Goal: Information Seeking & Learning: Learn about a topic

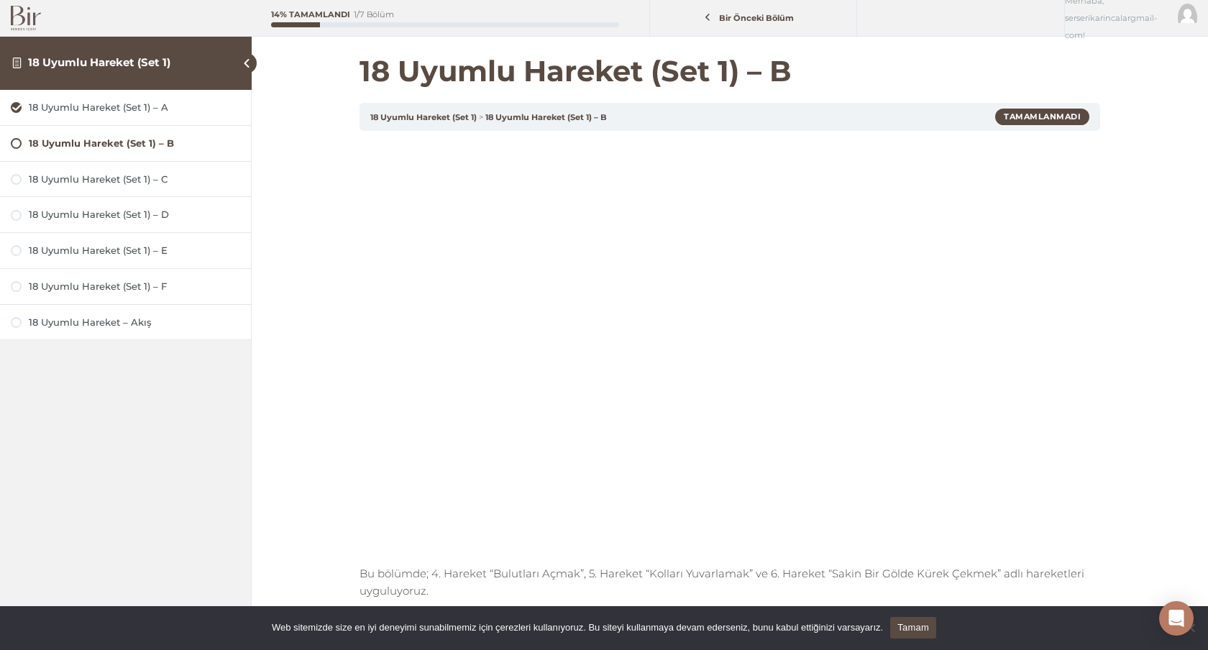
click at [16, 14] on img at bounding box center [26, 18] width 30 height 25
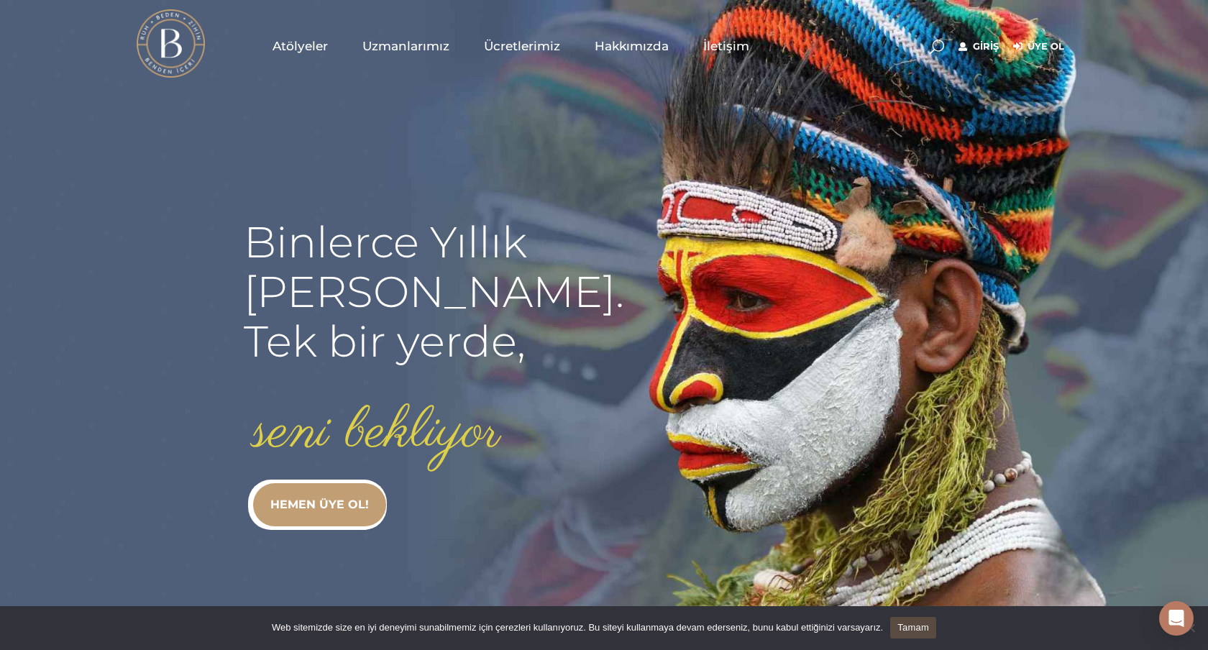
type input "[EMAIL_ADDRESS][DOMAIN_NAME]"
click at [990, 45] on link "Giriş" at bounding box center [979, 46] width 40 height 17
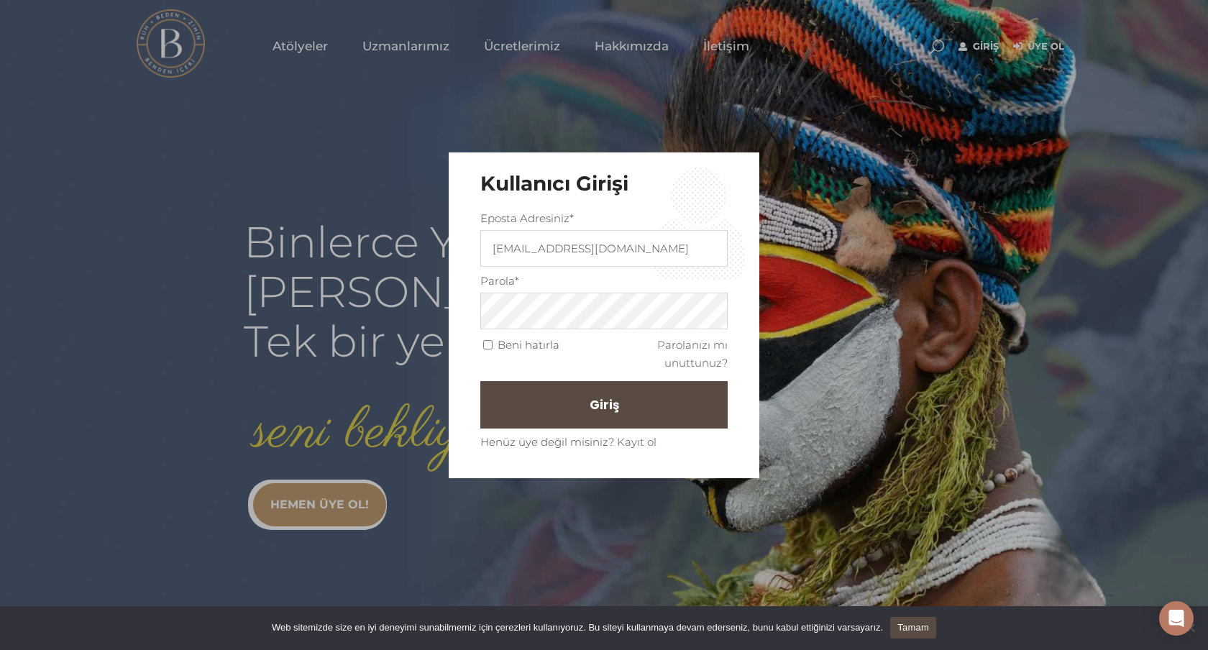
click at [492, 346] on input "Beni hatırla" at bounding box center [487, 344] width 9 height 9
checkbox input "true"
click at [605, 408] on span "Giriş" at bounding box center [610, 405] width 29 height 24
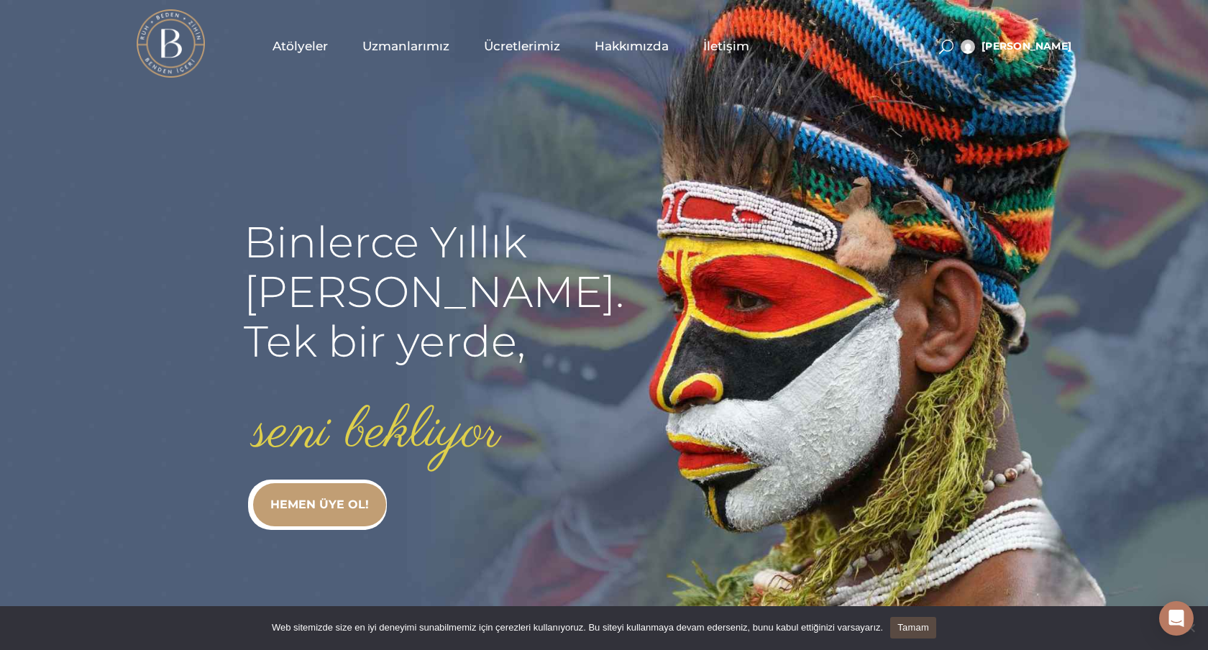
click at [318, 47] on span "Atölyeler" at bounding box center [300, 46] width 55 height 17
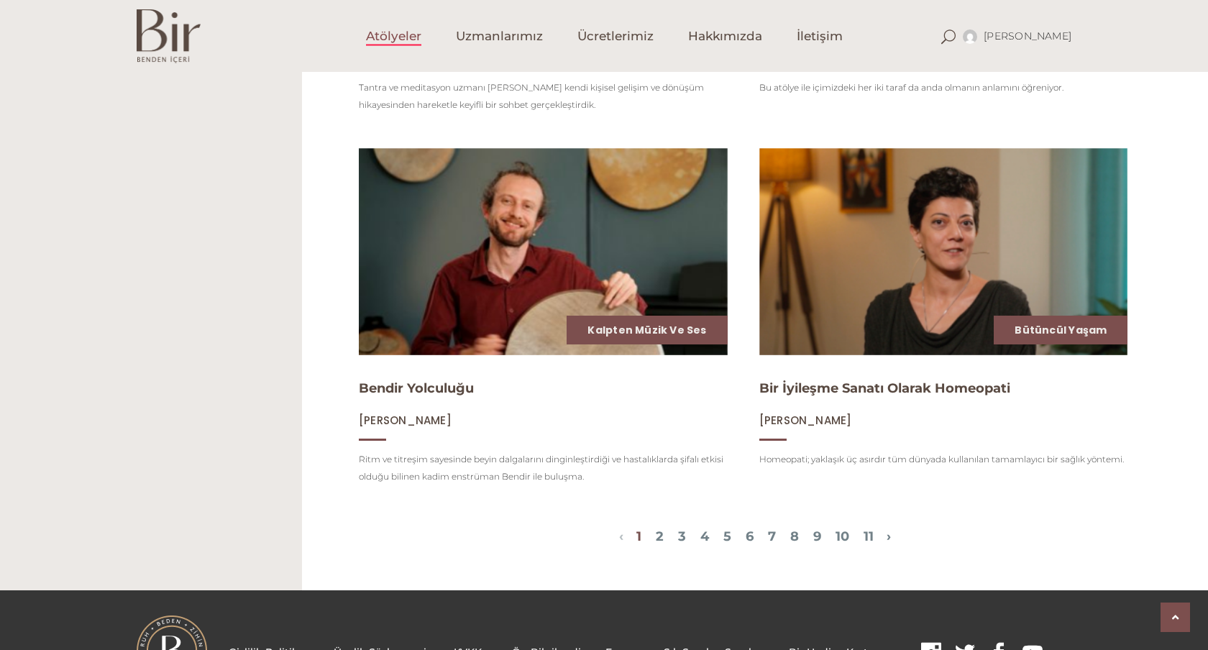
scroll to position [1624, 0]
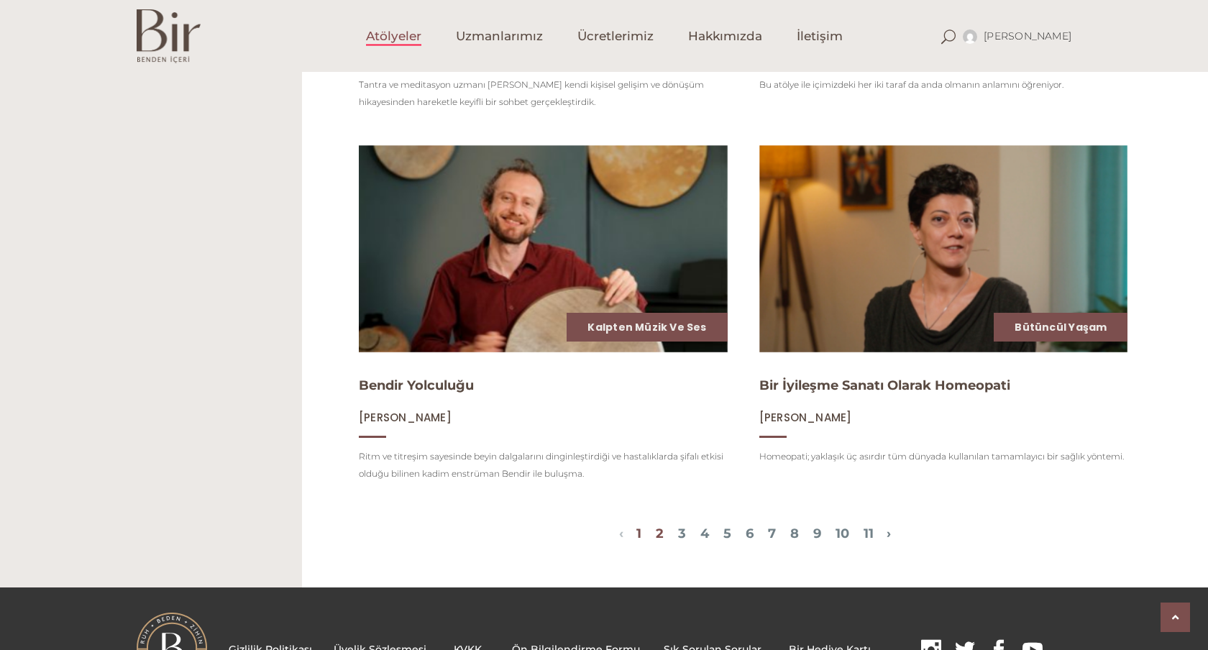
click at [656, 534] on link "2" at bounding box center [660, 534] width 8 height 16
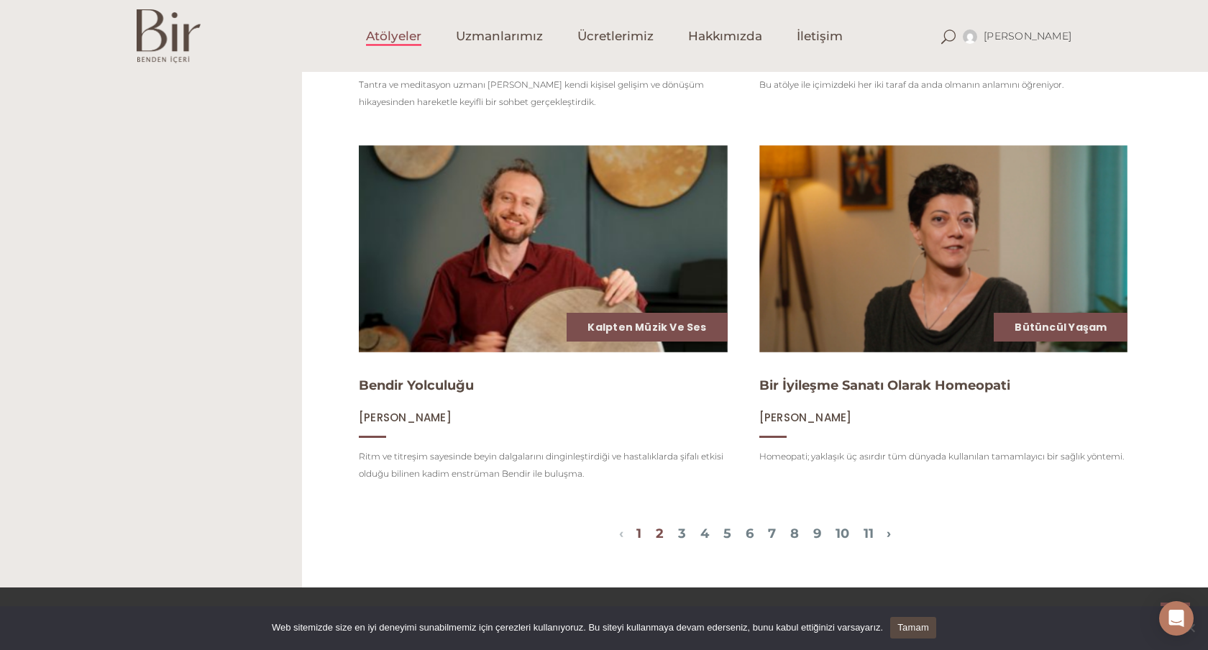
click at [656, 530] on link "2" at bounding box center [660, 534] width 8 height 16
click at [678, 534] on link "3" at bounding box center [682, 534] width 8 height 16
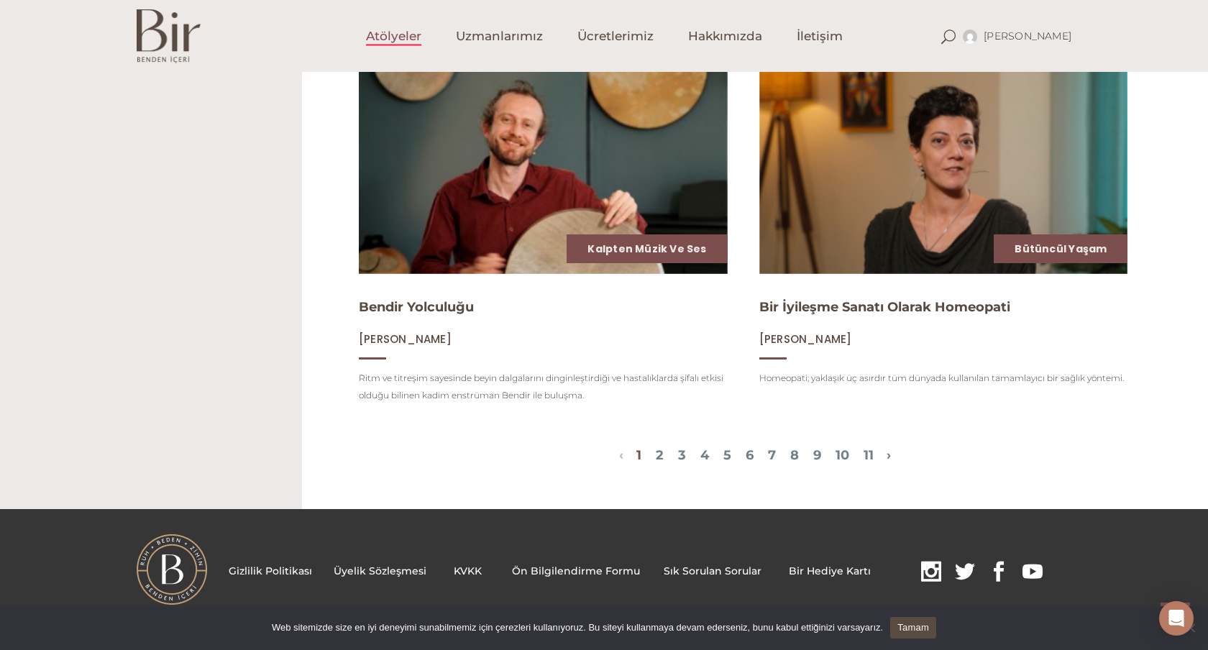
click at [697, 444] on div "‹ › 1 2 3 4 5 6 7 8 9 10 11" at bounding box center [755, 457] width 885 height 26
click at [700, 454] on link "4" at bounding box center [704, 455] width 9 height 16
click at [513, 36] on span "Uzmanlarımız" at bounding box center [499, 36] width 87 height 17
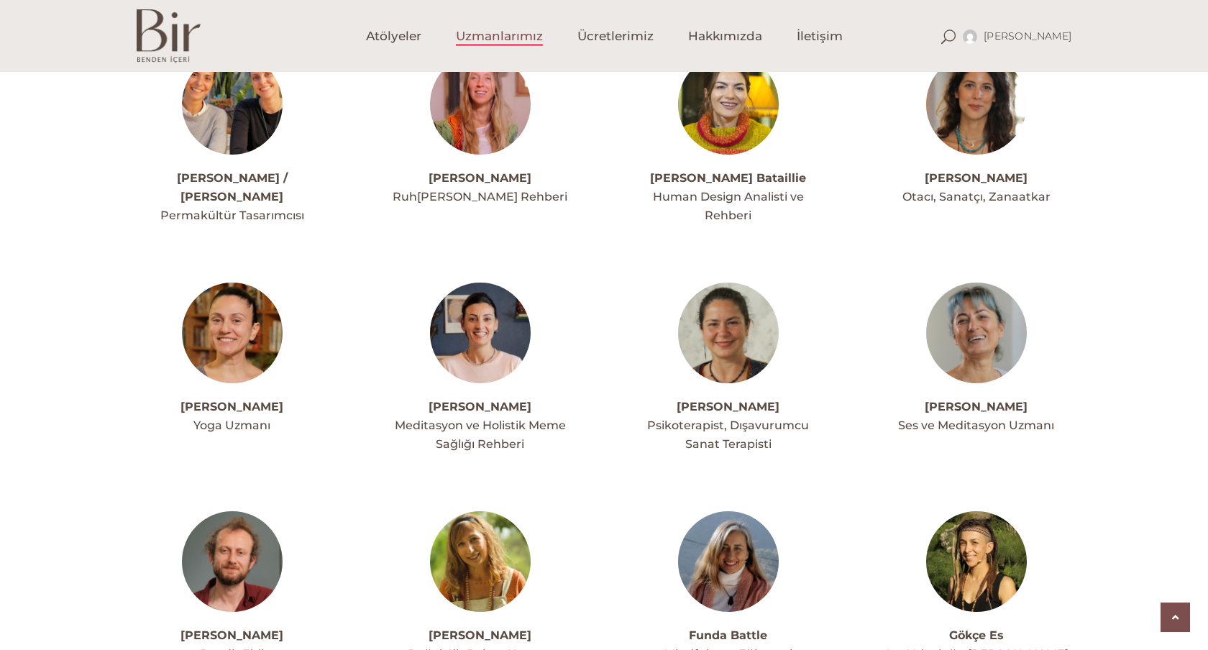
scroll to position [1778, 0]
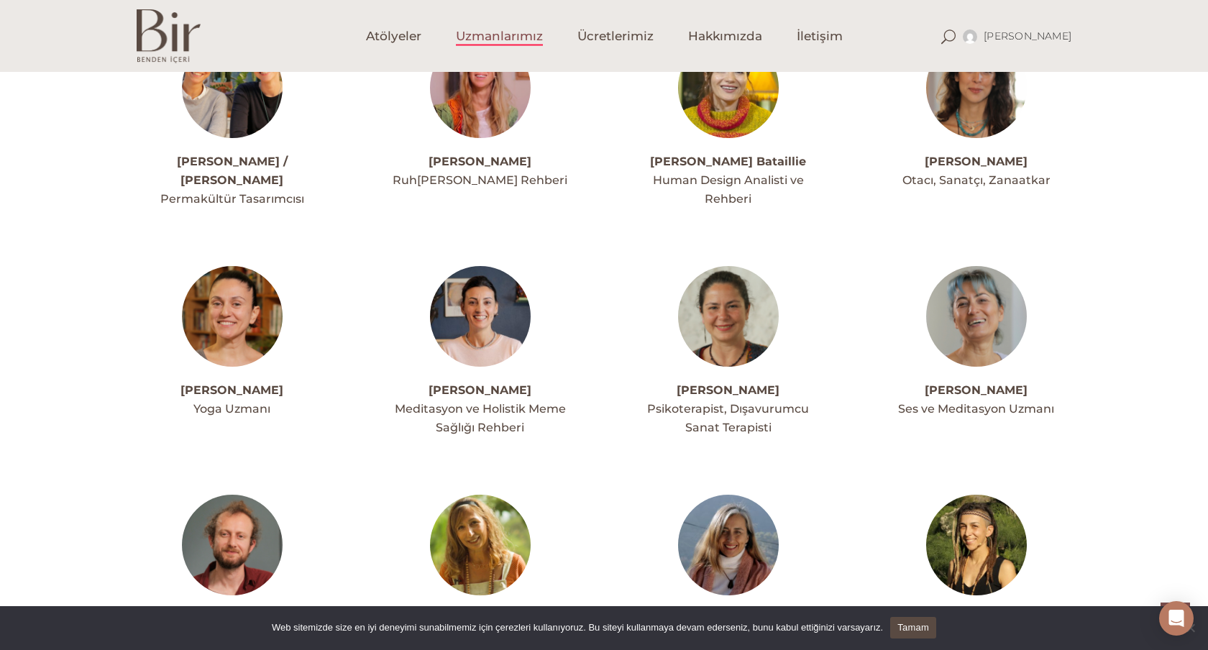
click at [976, 266] on img at bounding box center [976, 316] width 101 height 101
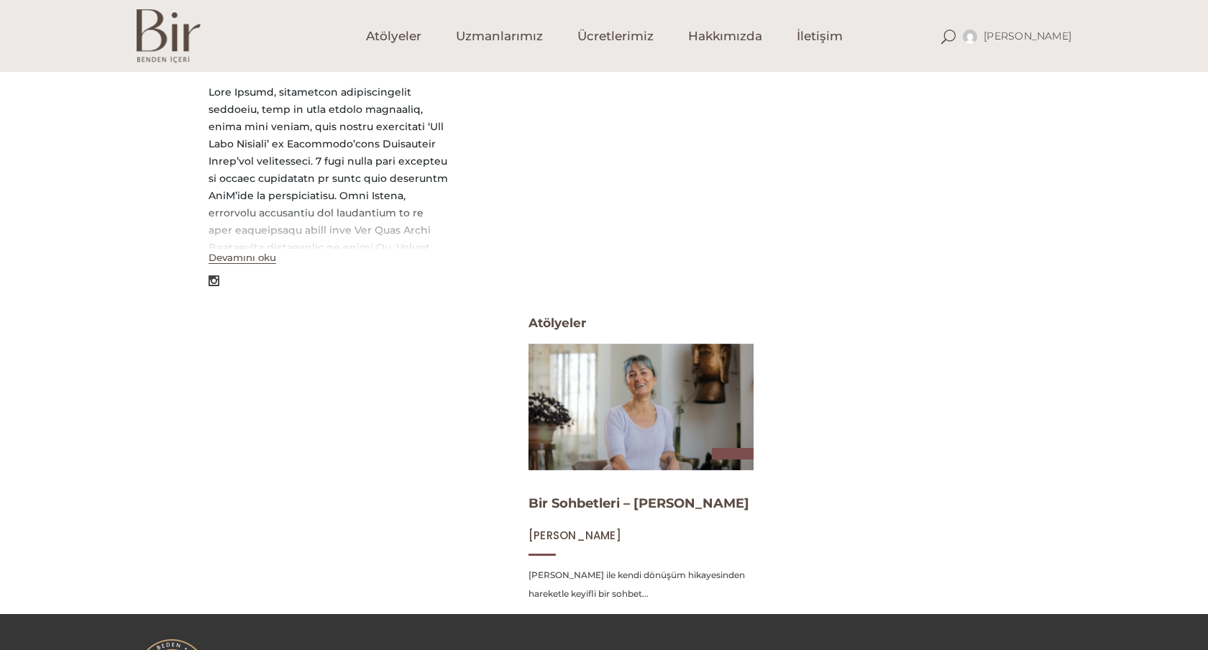
scroll to position [359, 0]
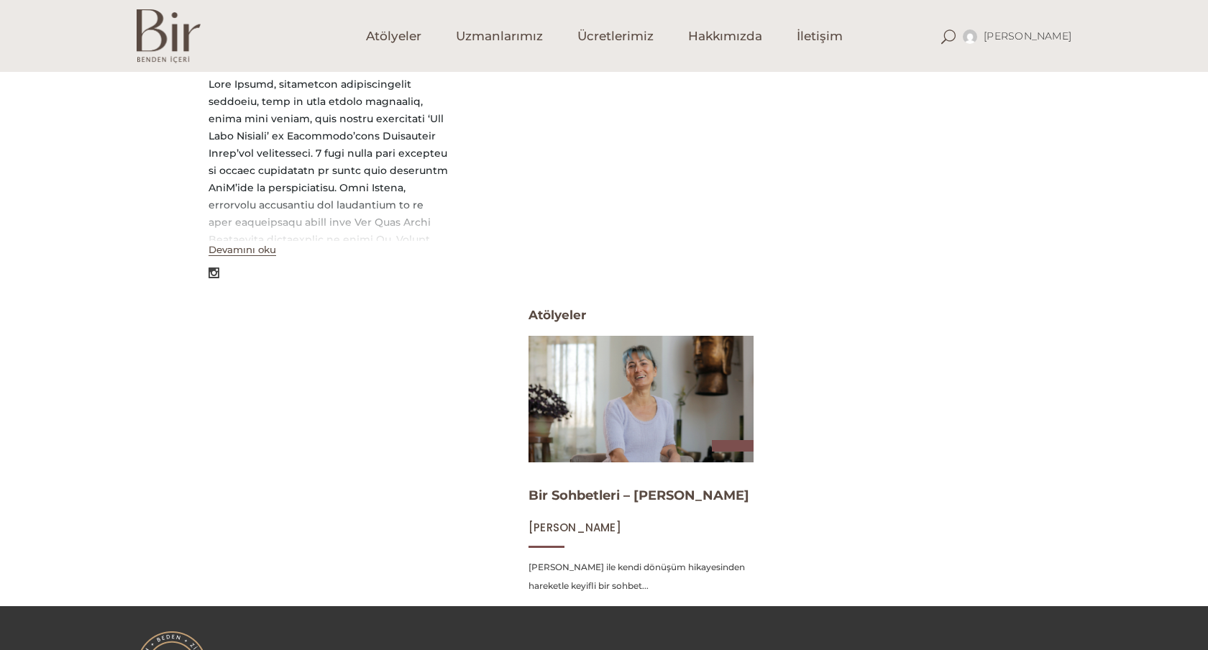
click at [563, 528] on span "[PERSON_NAME]" at bounding box center [575, 527] width 93 height 15
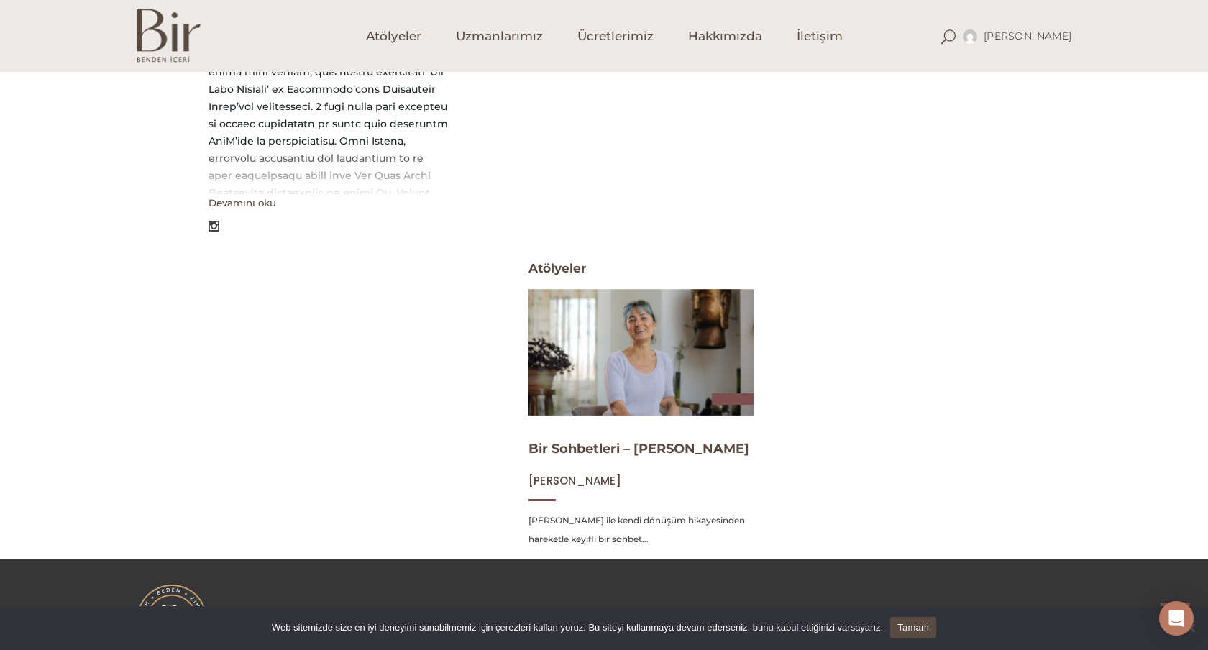
scroll to position [453, 0]
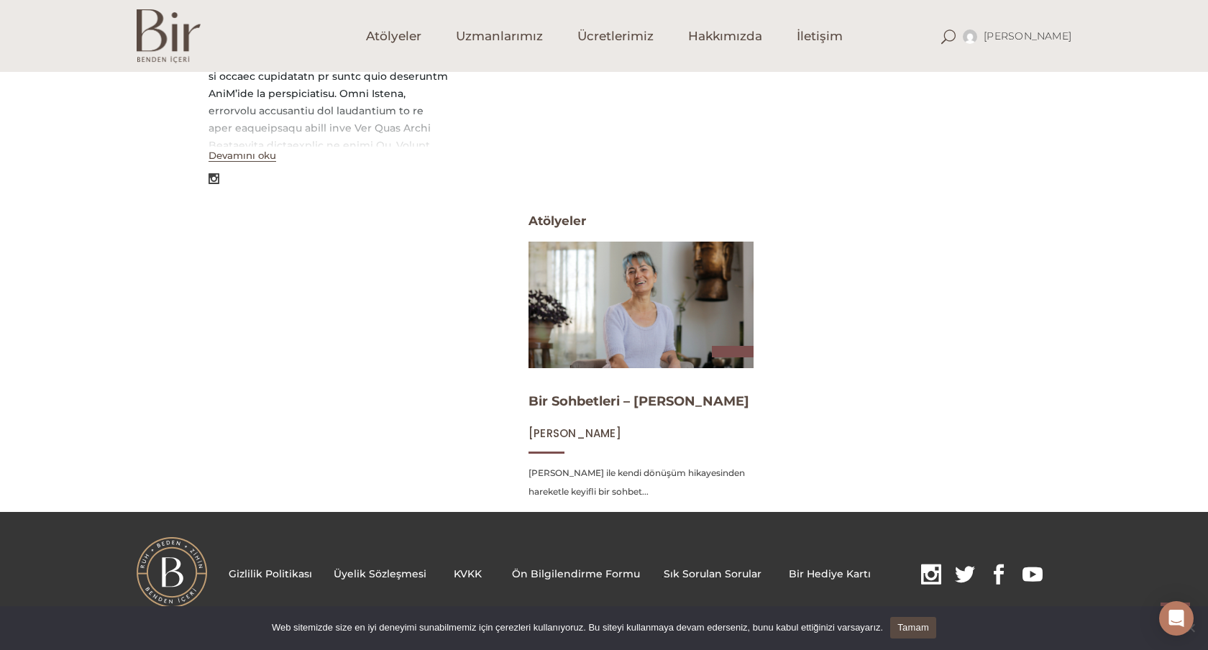
click at [608, 294] on img at bounding box center [641, 304] width 232 height 130
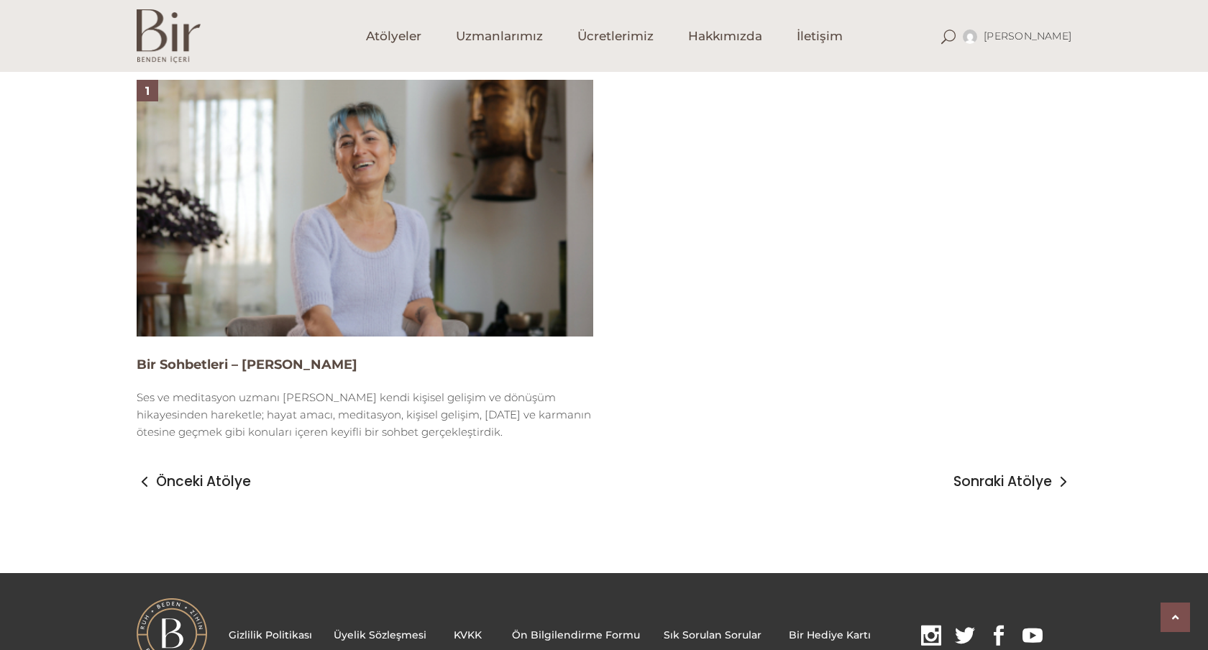
scroll to position [1013, 0]
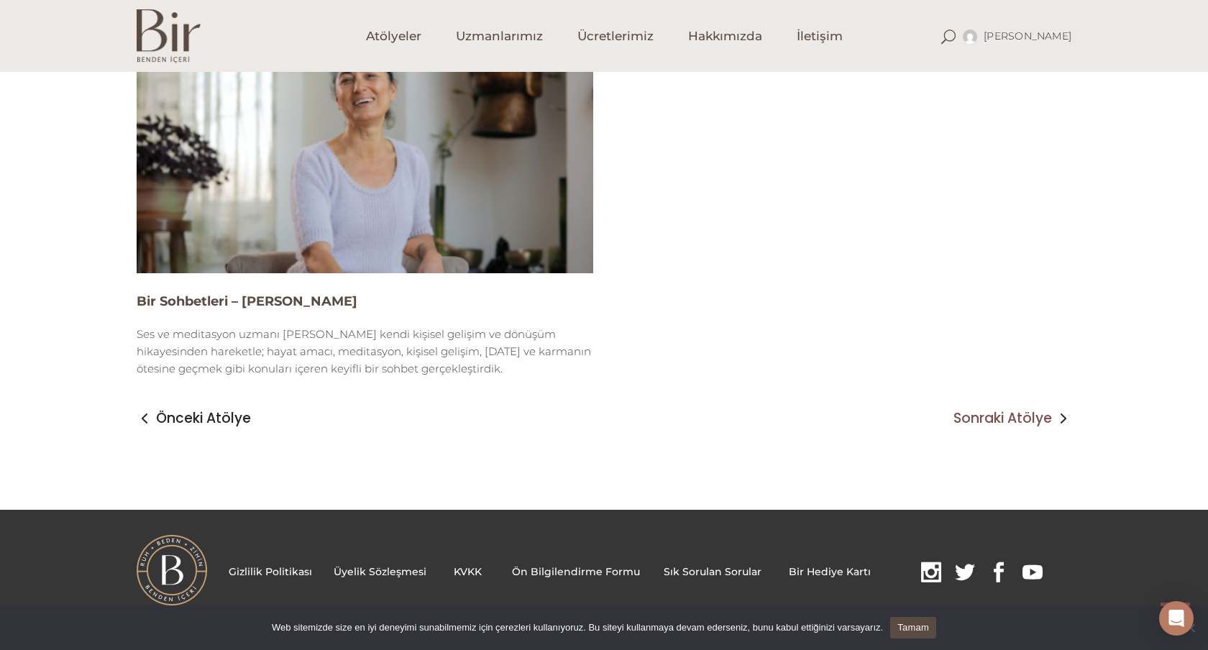
click at [990, 421] on span "Sonraki Atölye" at bounding box center [1003, 418] width 99 height 17
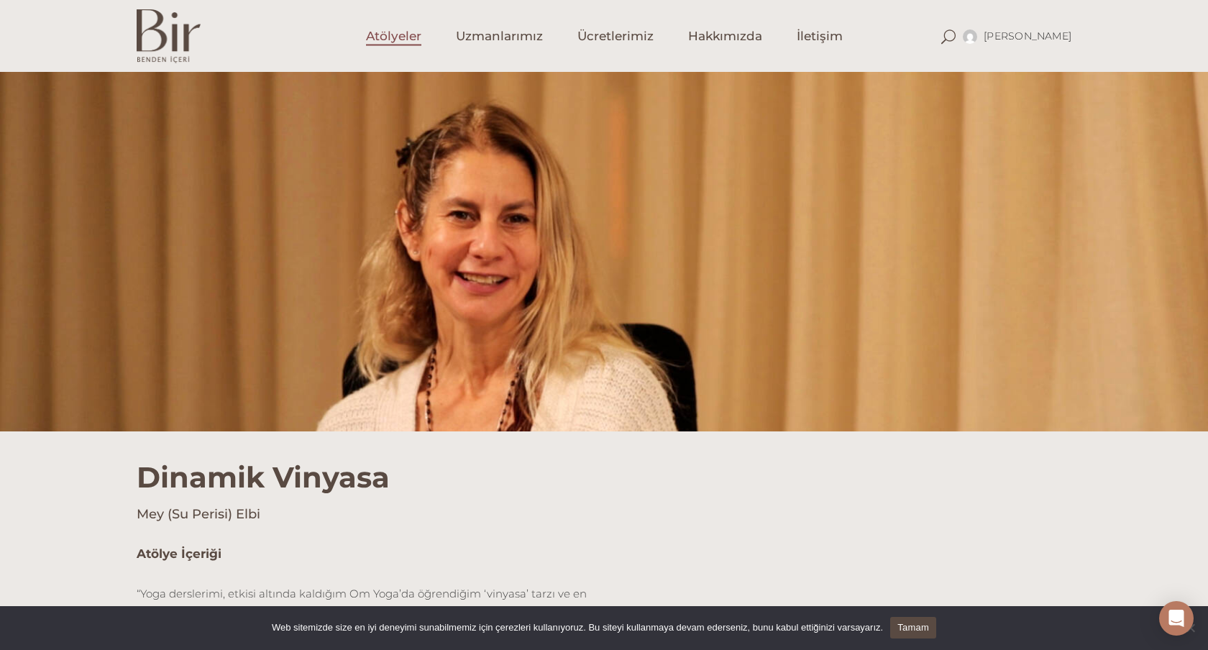
click at [404, 39] on span "Atölyeler" at bounding box center [393, 36] width 55 height 17
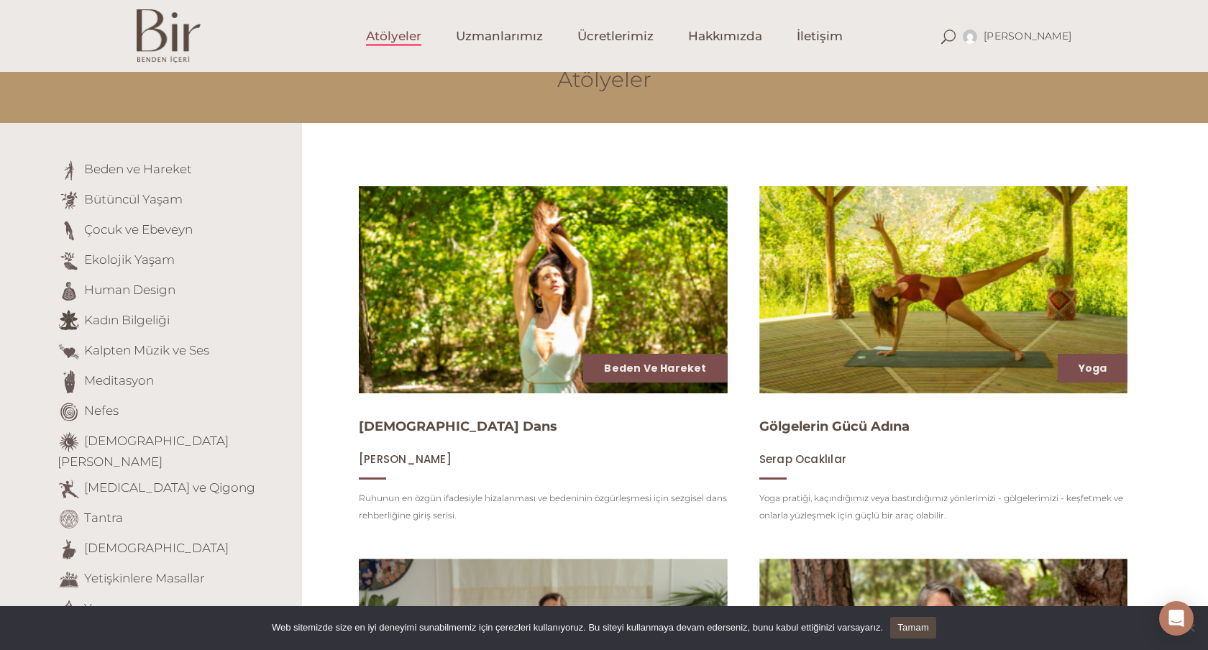
scroll to position [96, 0]
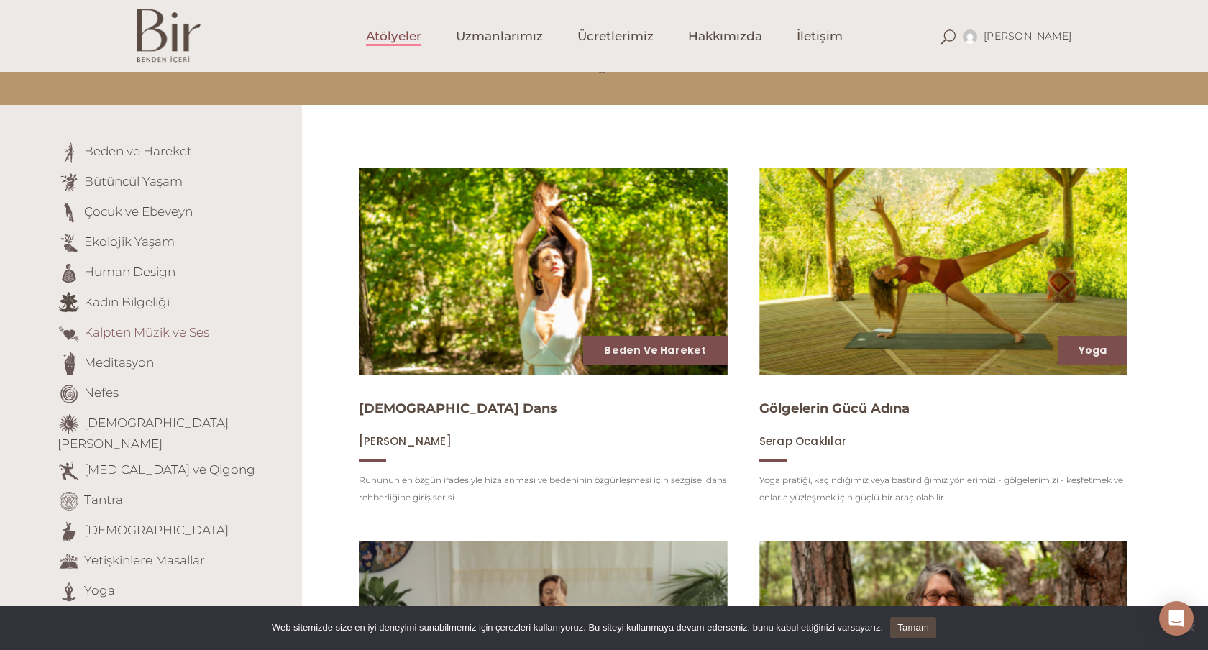
click at [155, 336] on link "Kalpten Müzik ve Ses" at bounding box center [146, 332] width 125 height 14
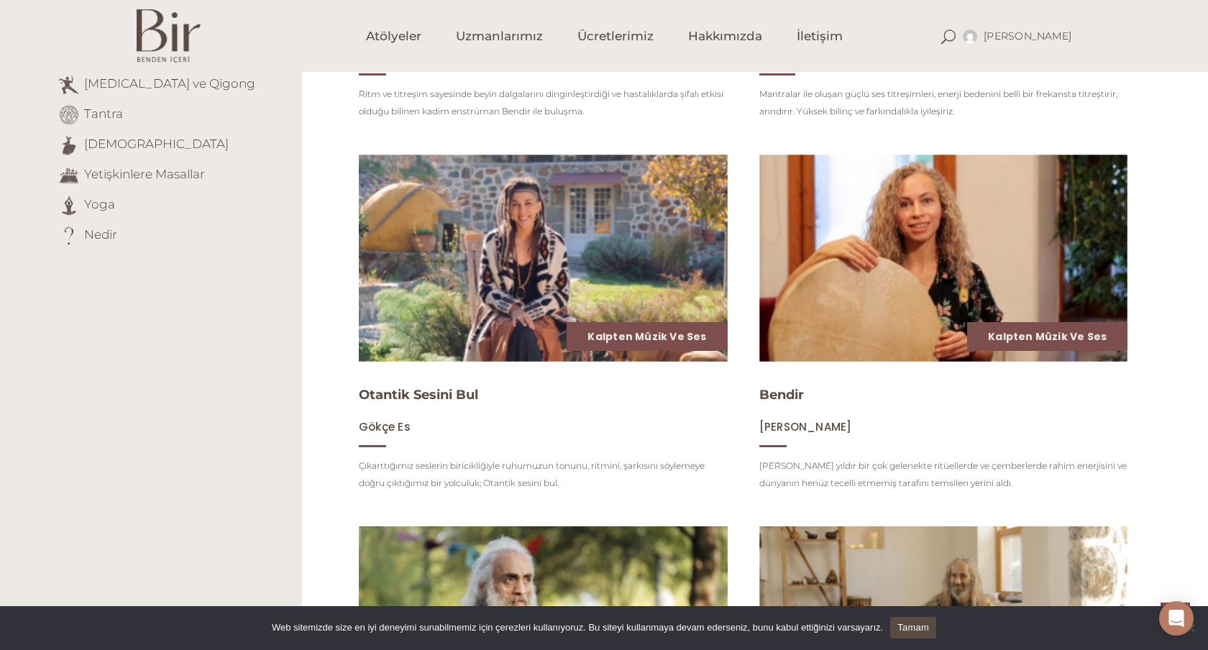
scroll to position [483, 0]
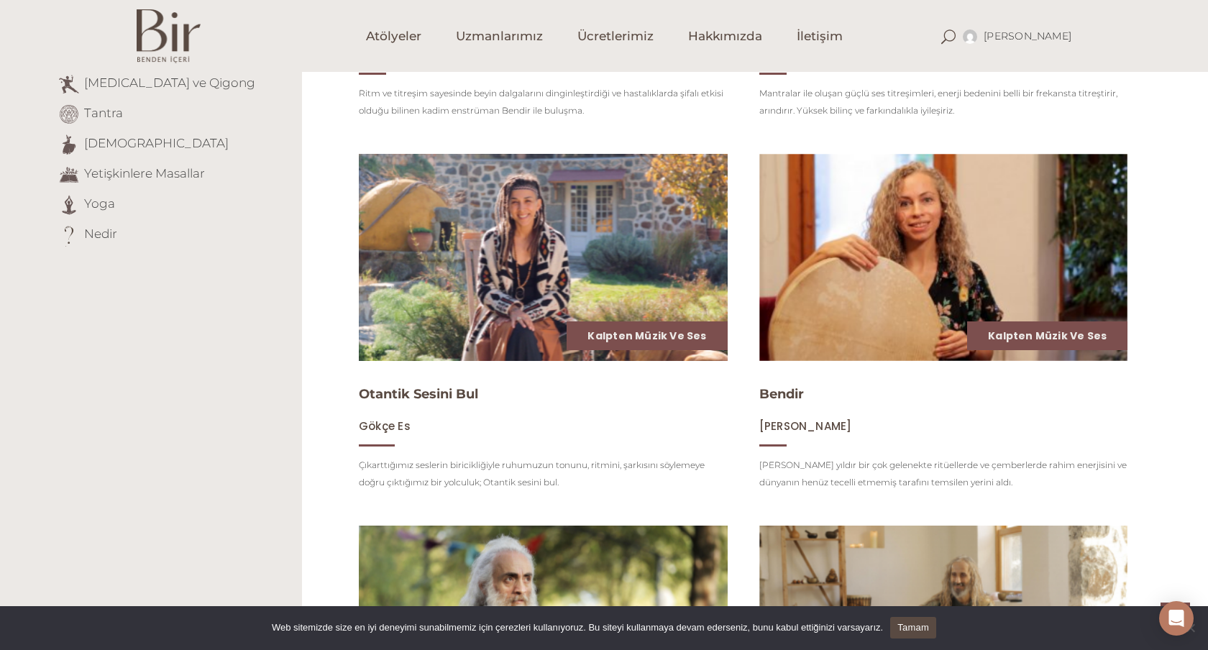
click at [564, 254] on img at bounding box center [543, 257] width 380 height 214
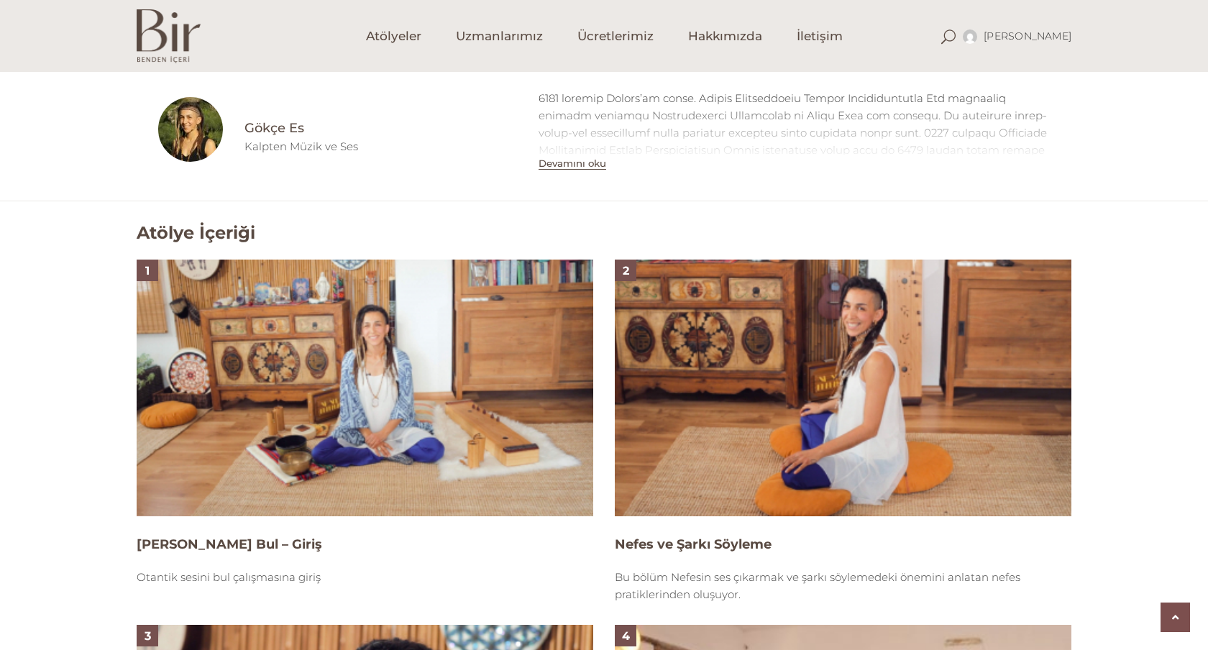
scroll to position [781, 0]
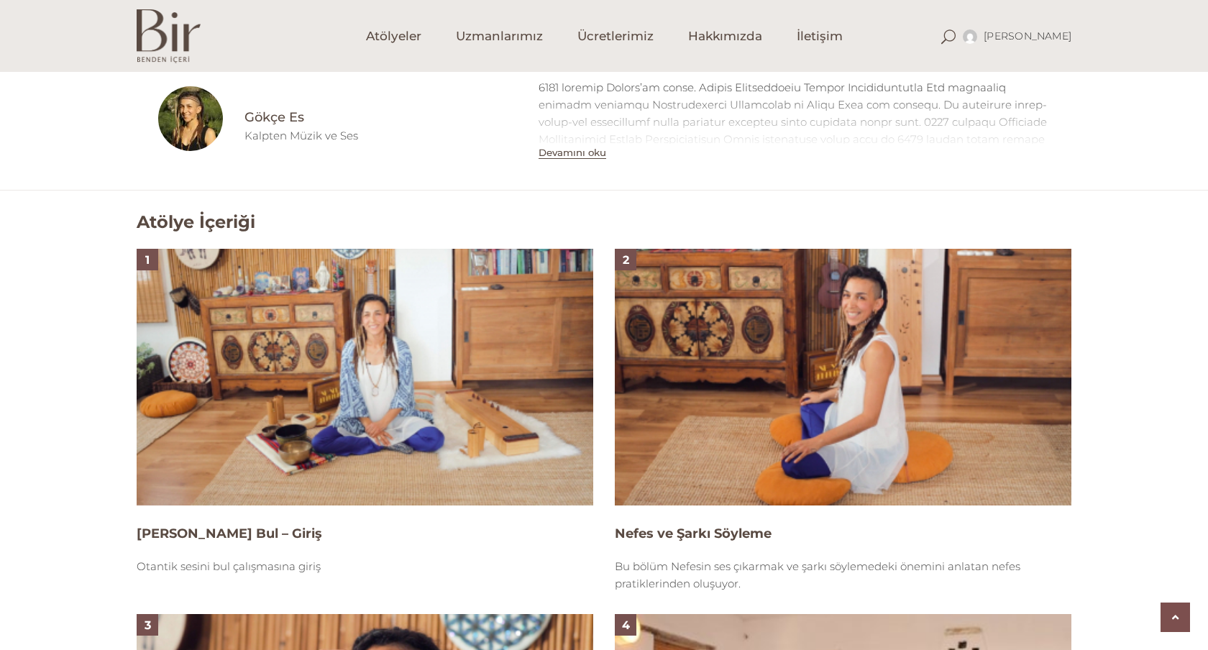
click at [409, 352] on img at bounding box center [365, 377] width 457 height 257
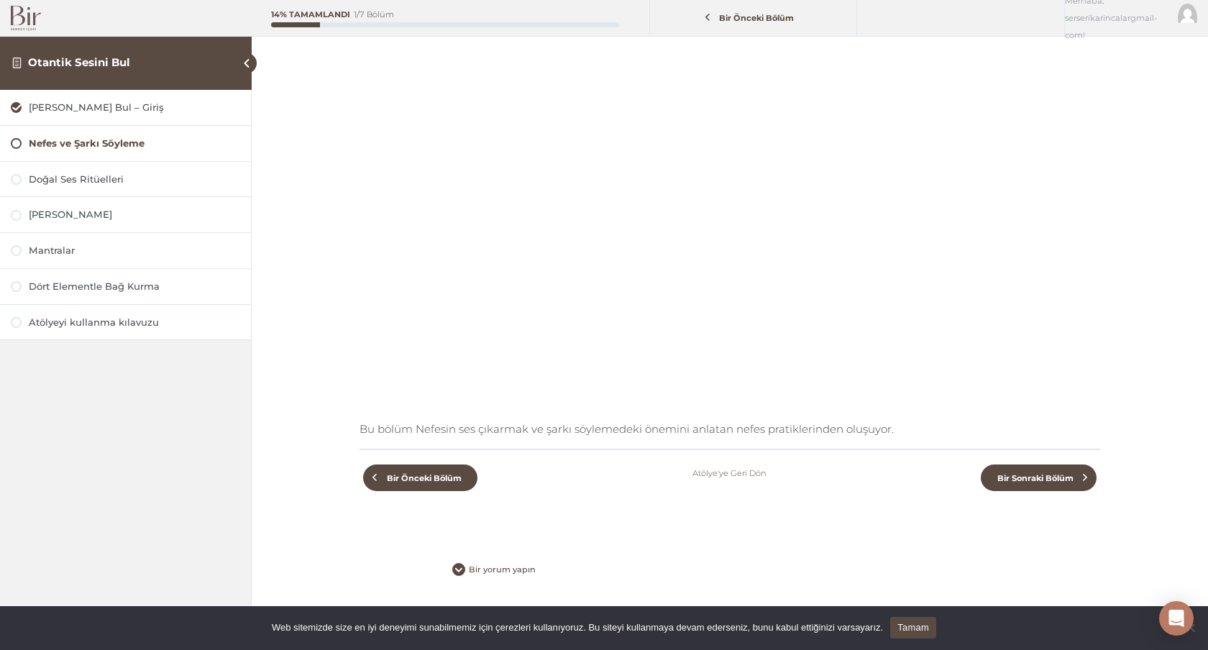
scroll to position [146, 0]
click at [1045, 473] on span "Bir Sonraki Bölüm" at bounding box center [1035, 477] width 93 height 10
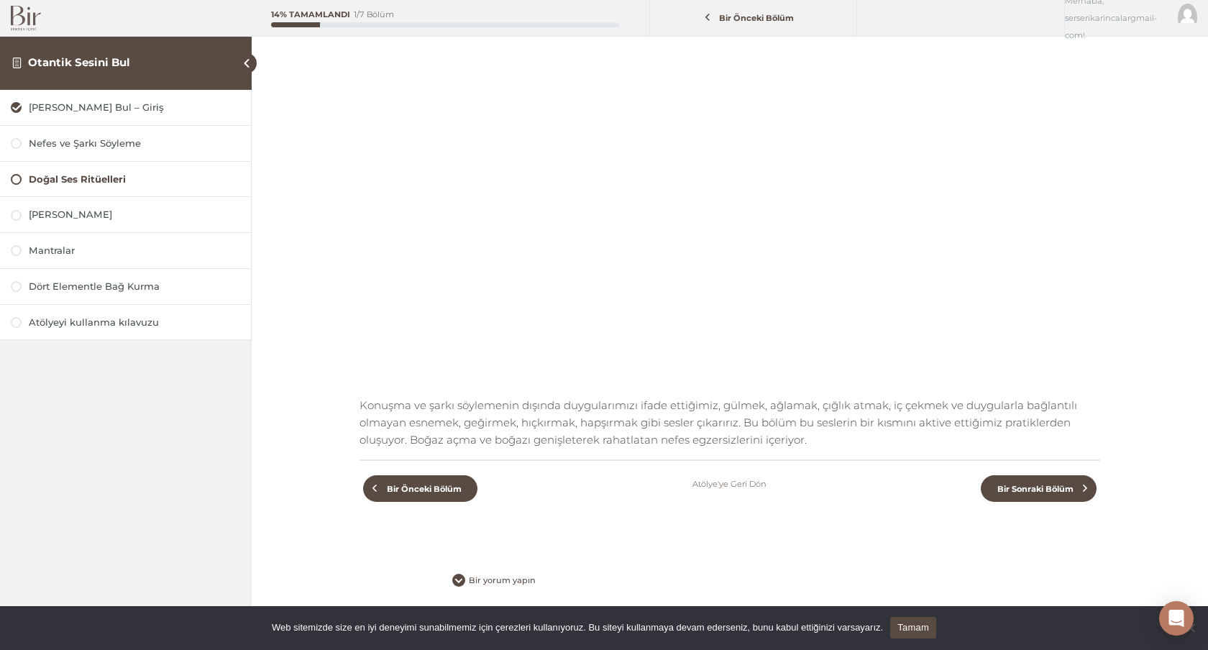
scroll to position [181, 0]
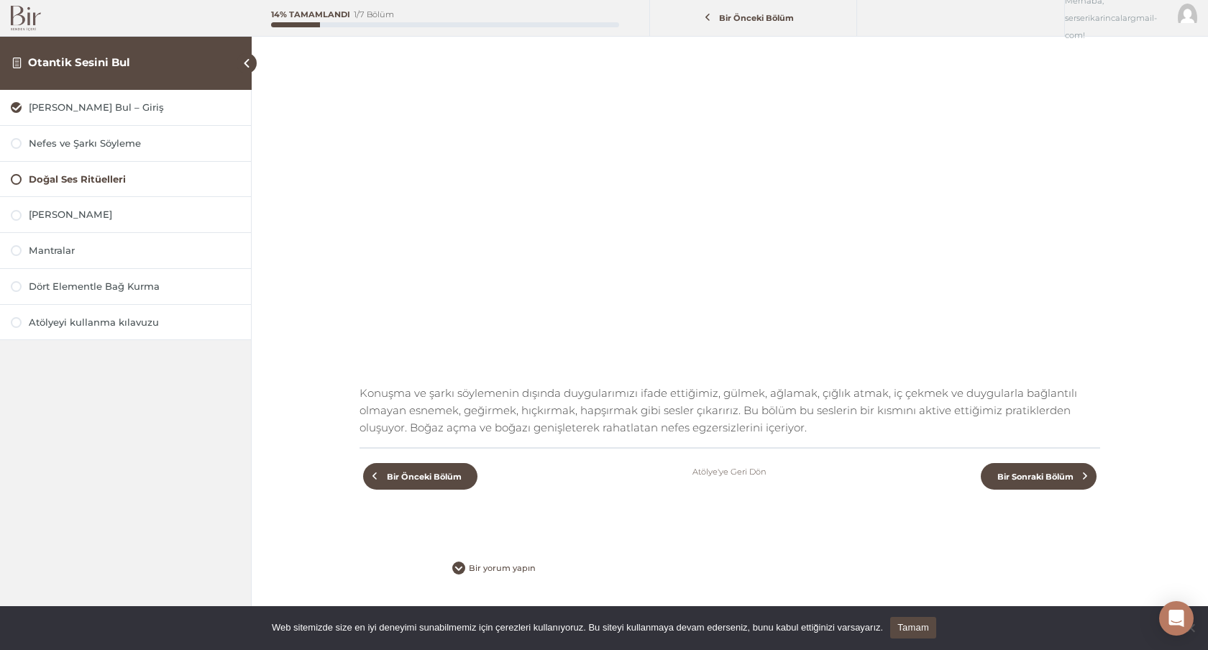
click at [736, 475] on link "Atölye'ye Geri Dön" at bounding box center [730, 471] width 74 height 17
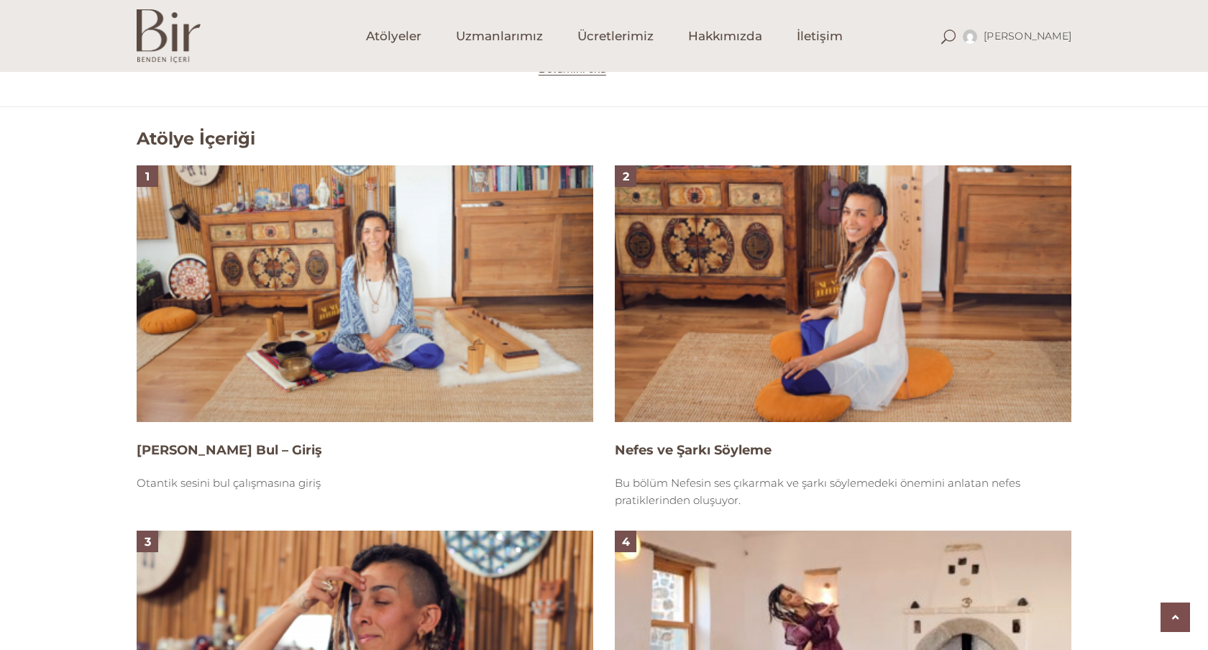
scroll to position [867, 0]
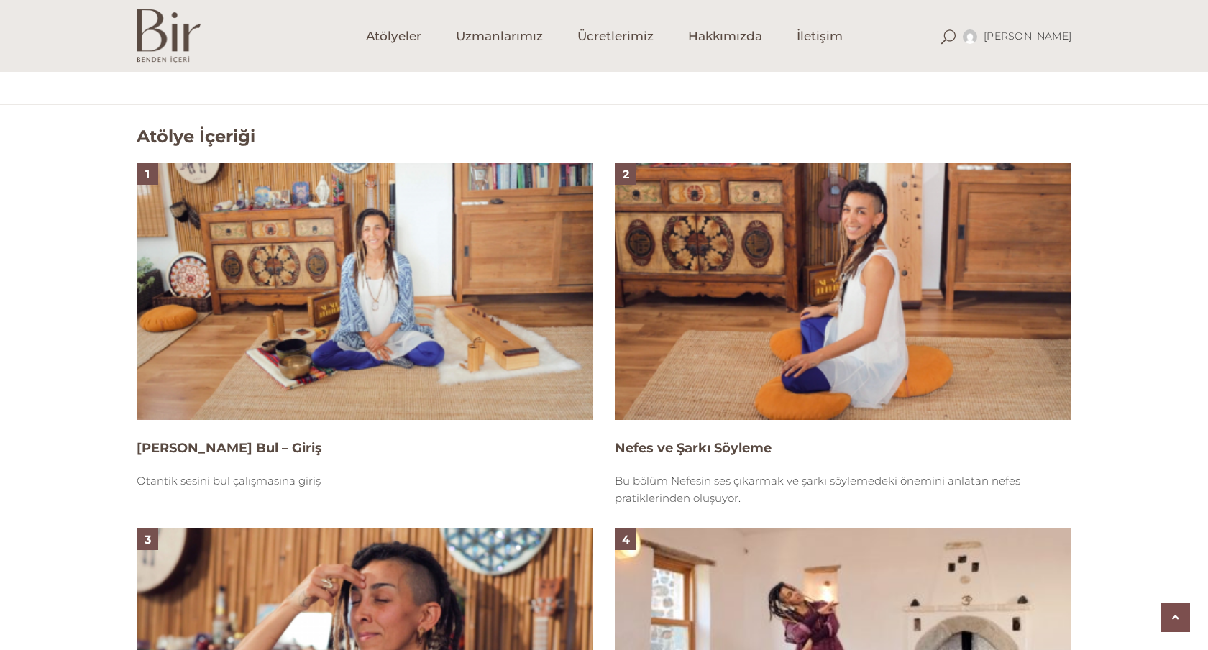
click at [801, 344] on img at bounding box center [843, 291] width 457 height 257
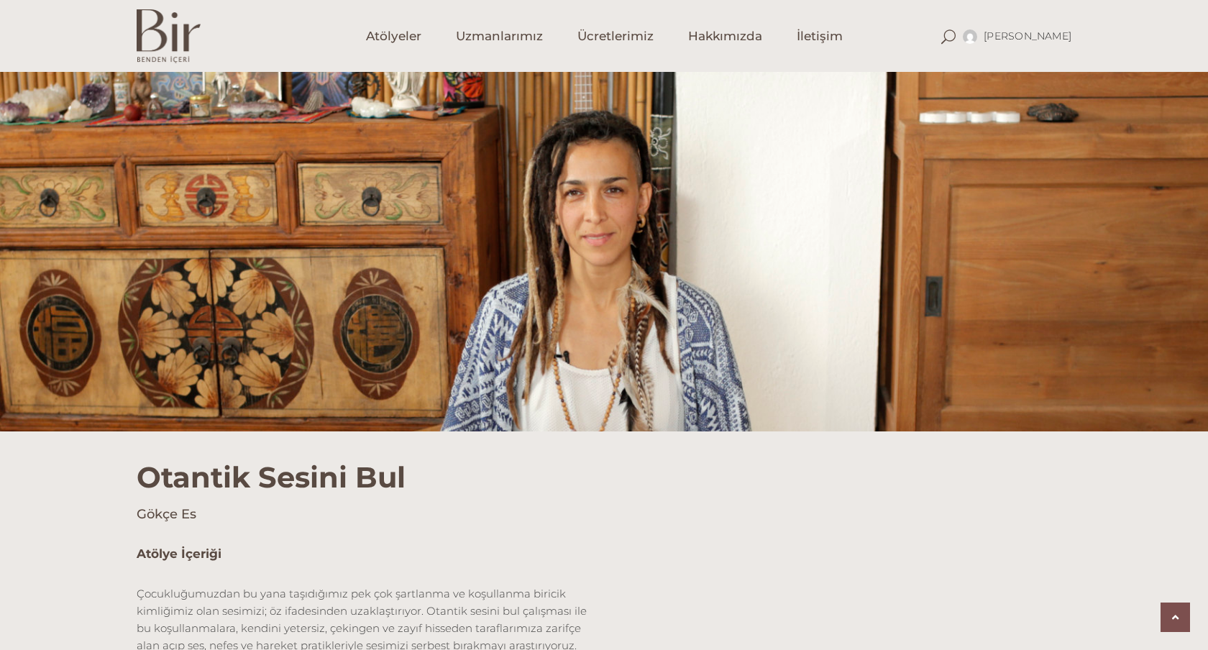
scroll to position [867, 0]
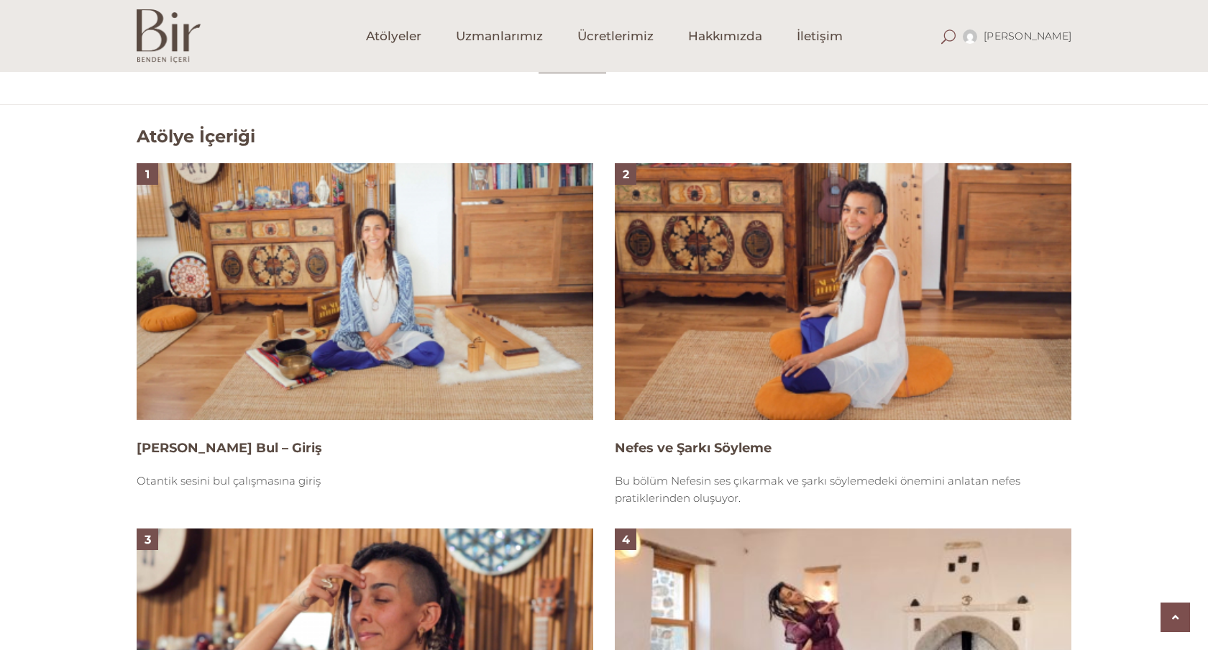
click at [956, 36] on span at bounding box center [948, 36] width 14 height 14
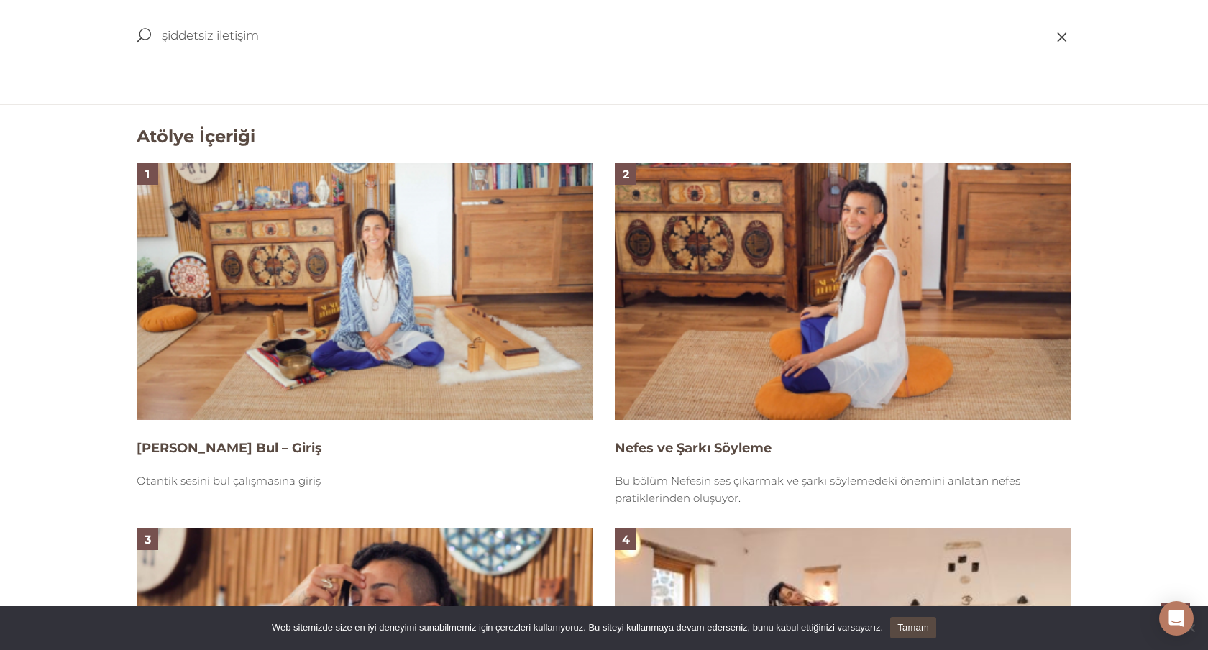
type input "şiddetsiz iletişim"
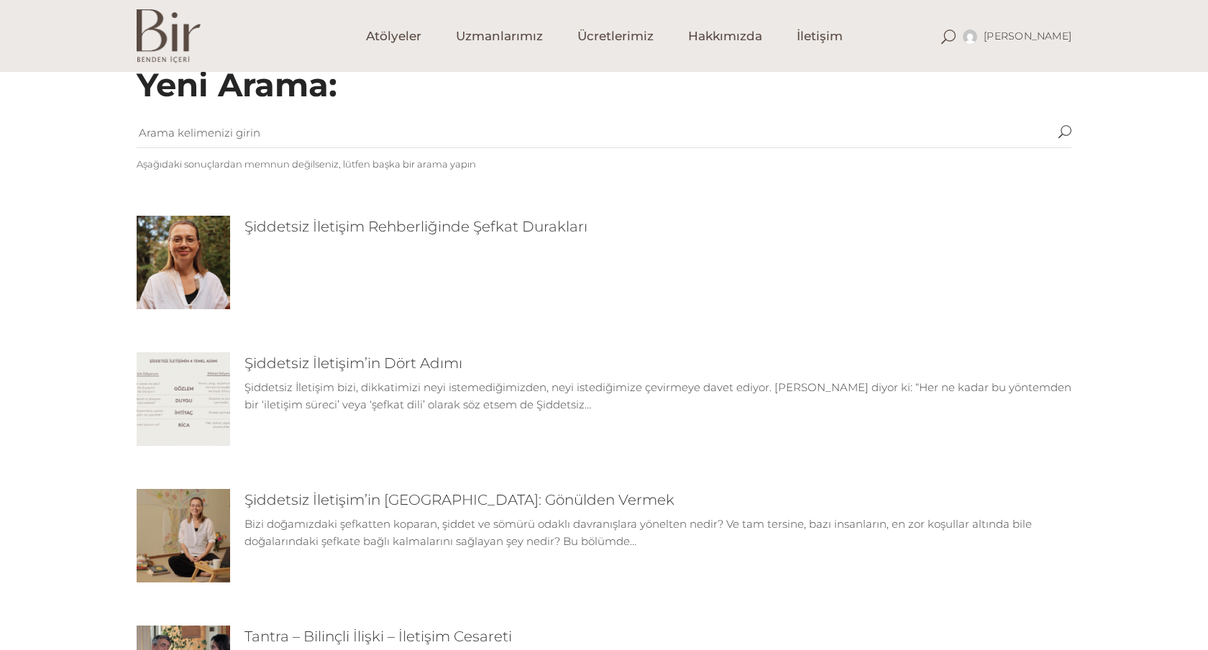
scroll to position [24, 0]
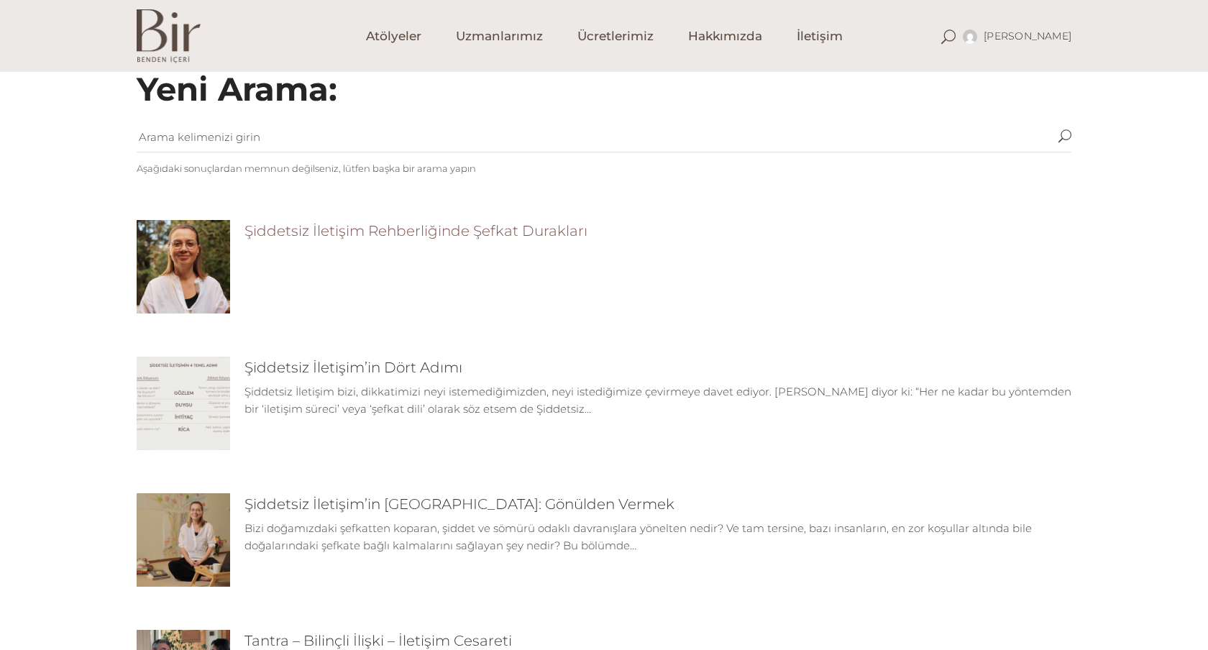
click at [406, 232] on link "Şiddetsiz İletişim Rehberliğinde Şefkat Durakları" at bounding box center [416, 230] width 343 height 17
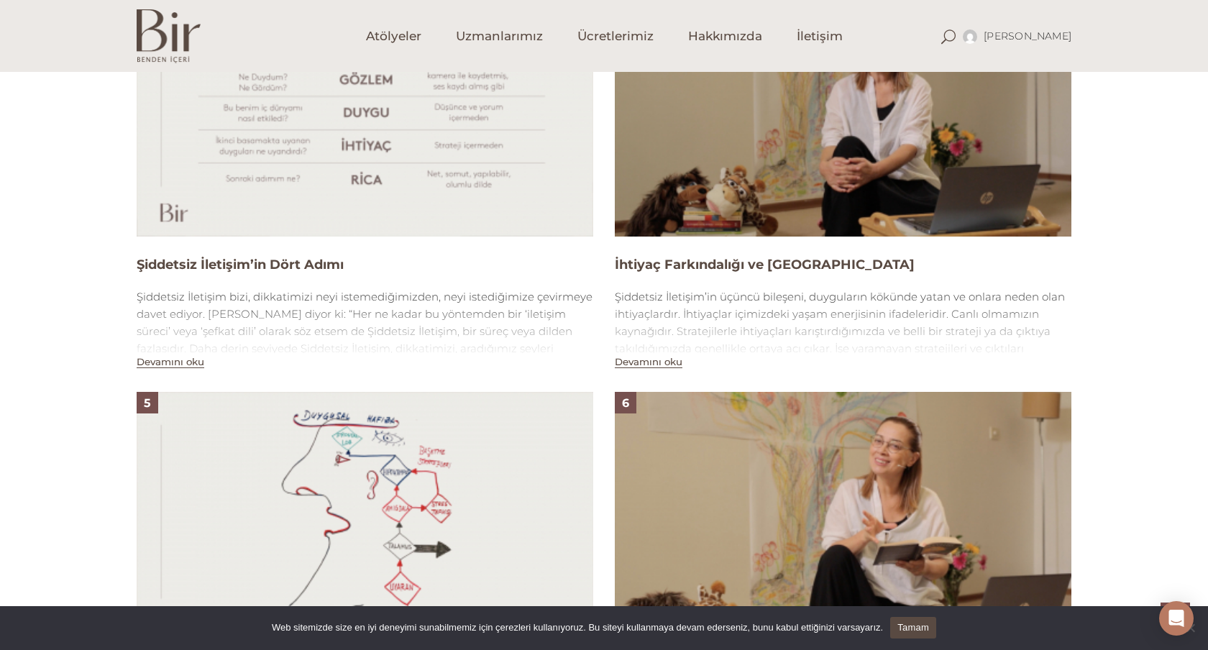
scroll to position [1458, 0]
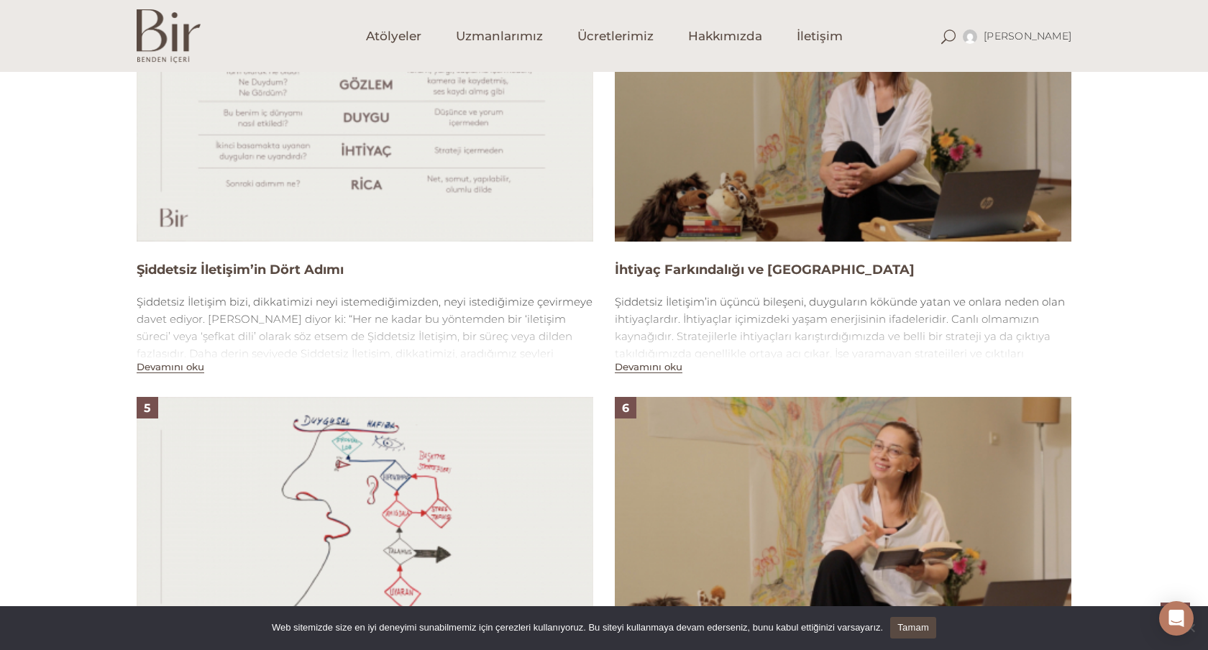
click at [424, 161] on img at bounding box center [365, 113] width 457 height 257
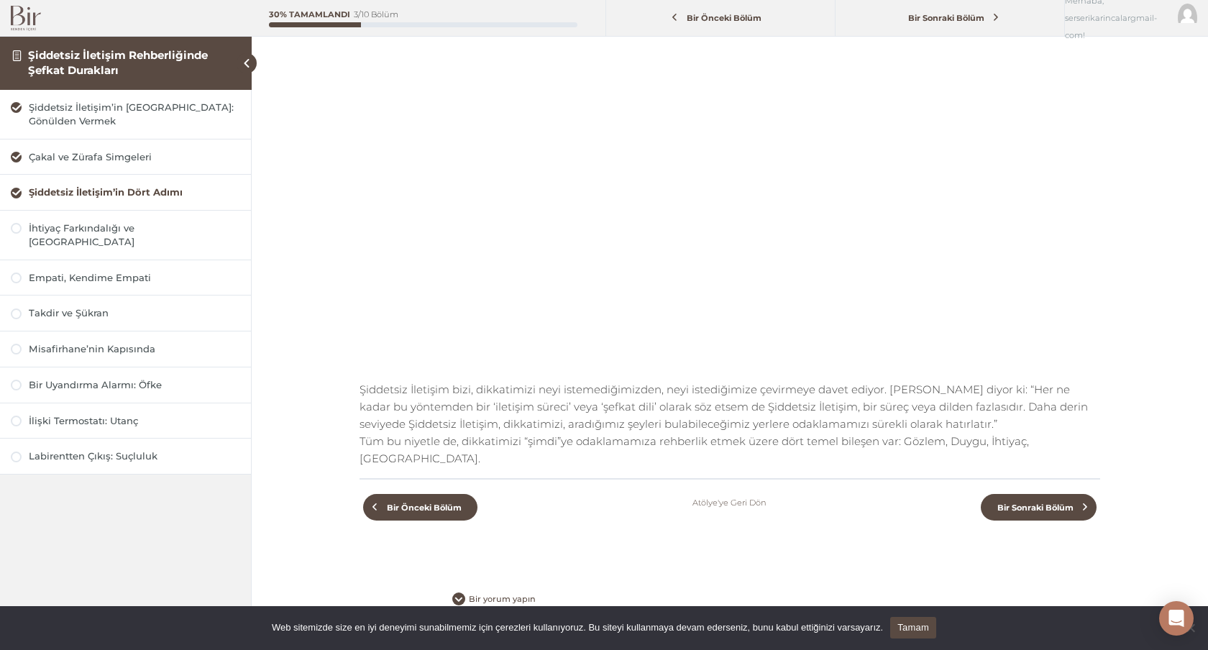
scroll to position [198, 0]
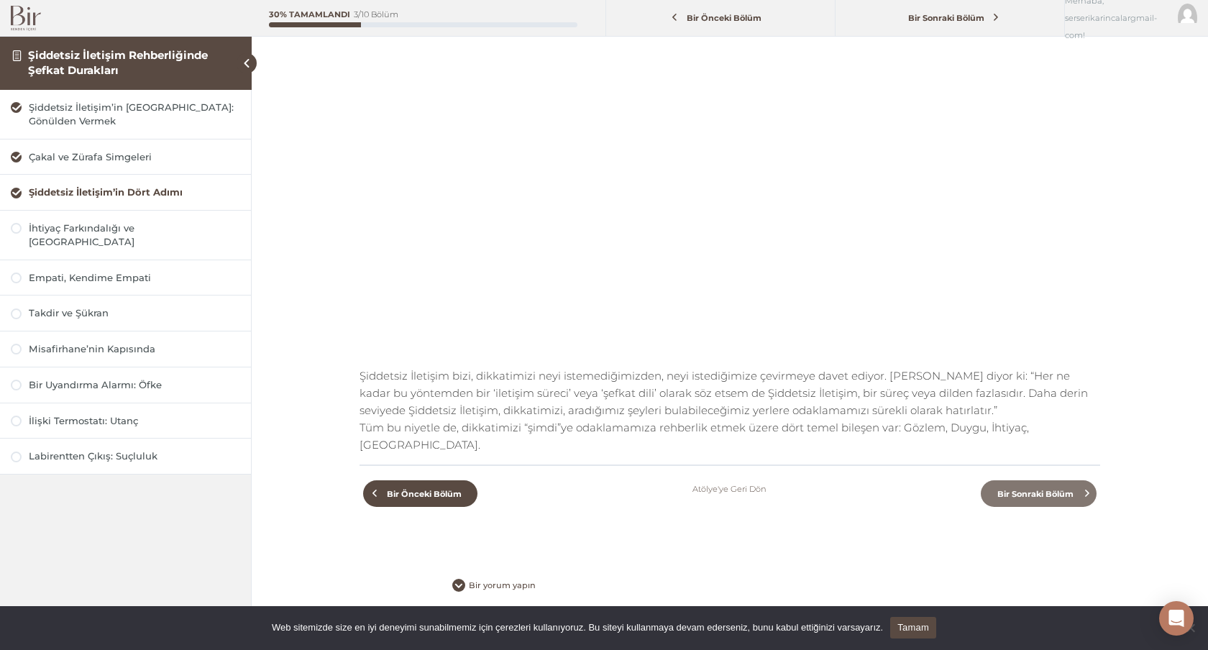
click at [1027, 483] on link "Bir Sonraki Bölüm" at bounding box center [1039, 493] width 116 height 27
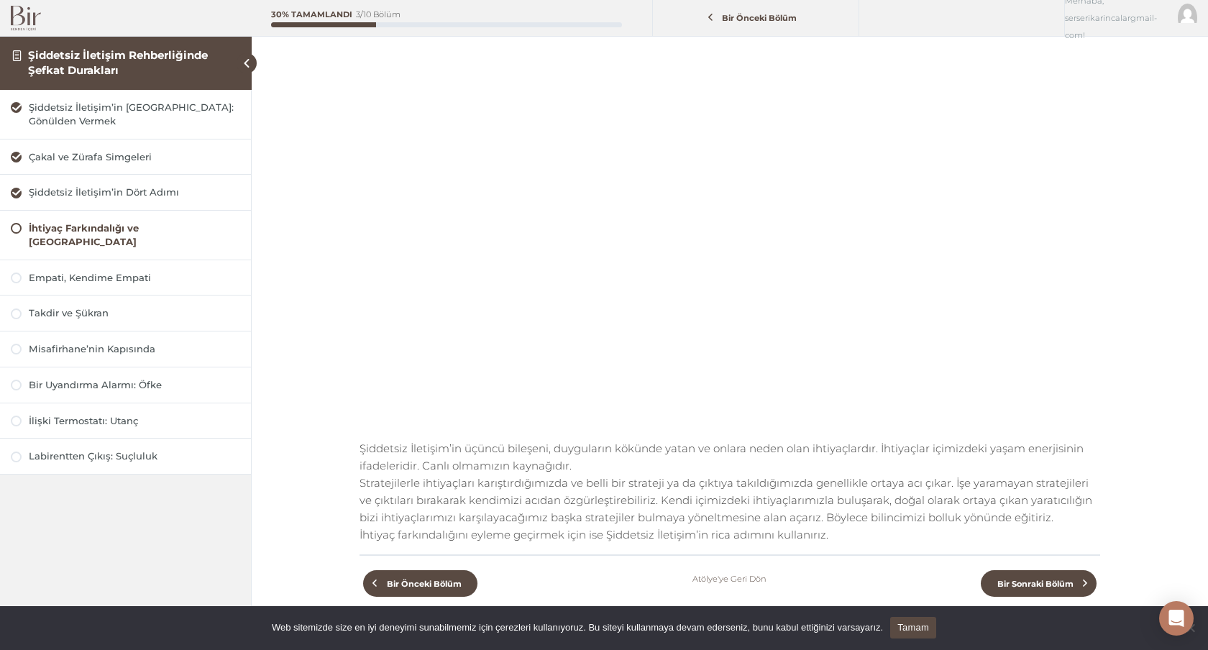
scroll to position [232, 0]
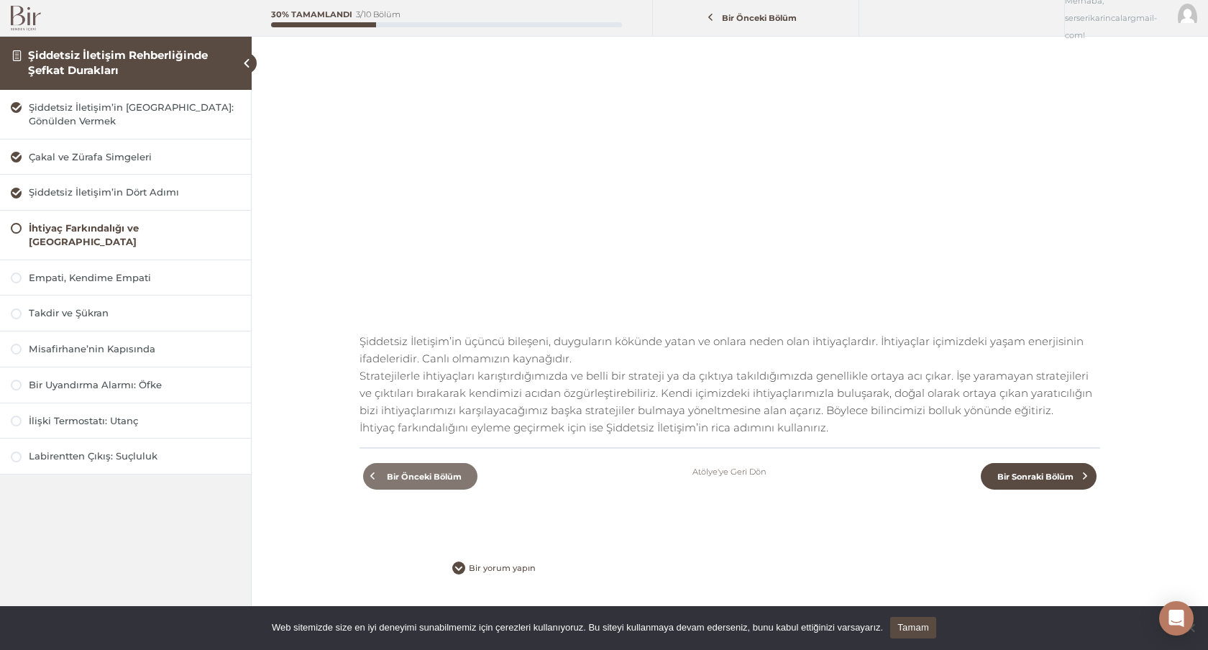
click at [437, 480] on span "Bir Önceki Bölüm" at bounding box center [423, 477] width 91 height 10
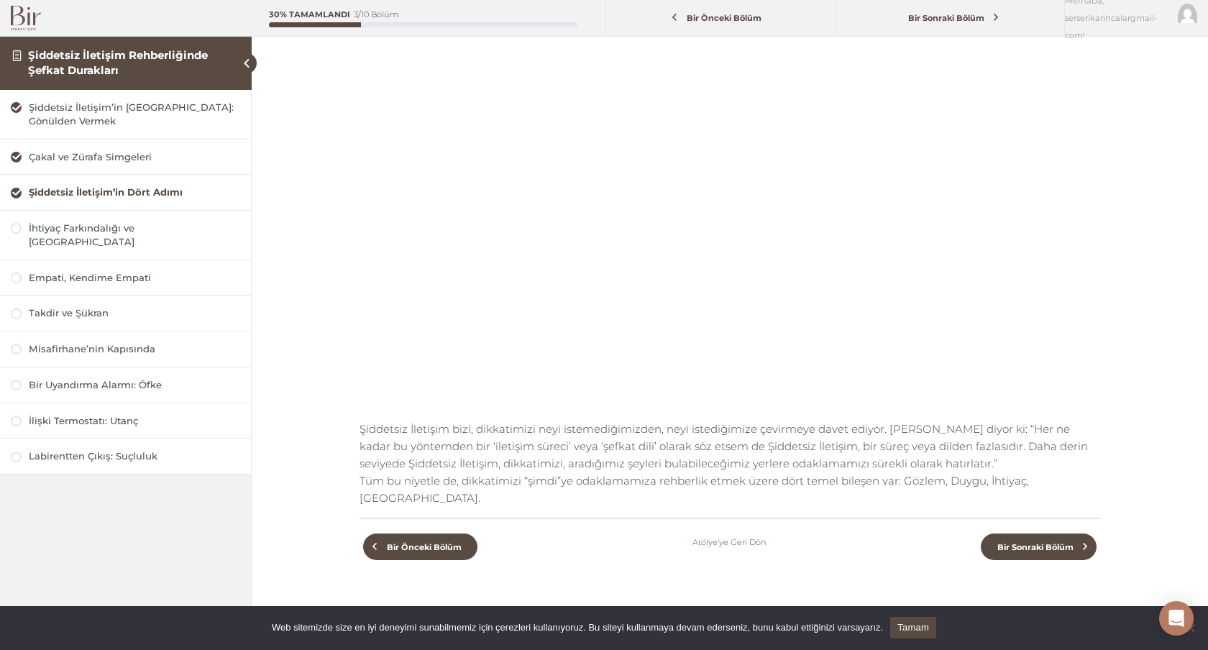
scroll to position [147, 0]
click at [1013, 540] on span "Bir Sonraki Bölüm" at bounding box center [1035, 545] width 93 height 10
